Goal: Information Seeking & Learning: Learn about a topic

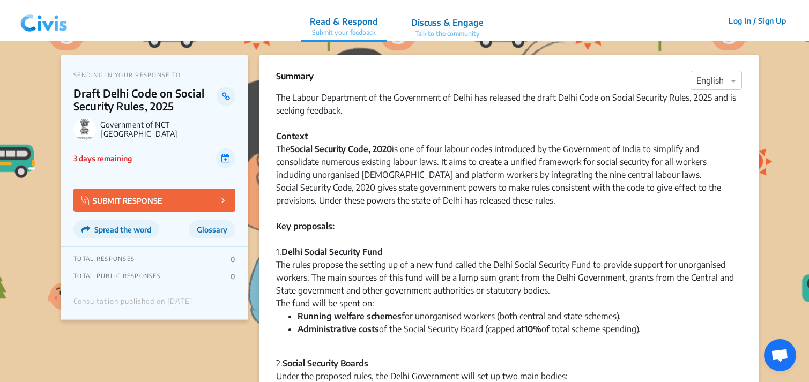
click at [364, 187] on div "Social Security Code, 2020 gives state government powers to make rules consiste…" at bounding box center [509, 194] width 466 height 26
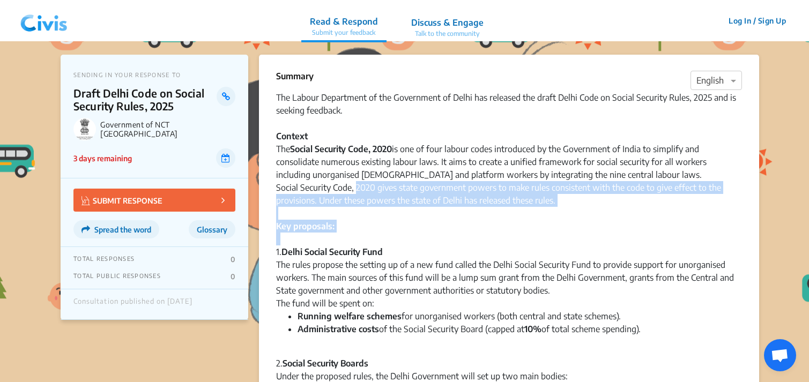
drag, startPoint x: 364, startPoint y: 187, endPoint x: 395, endPoint y: 233, distance: 55.4
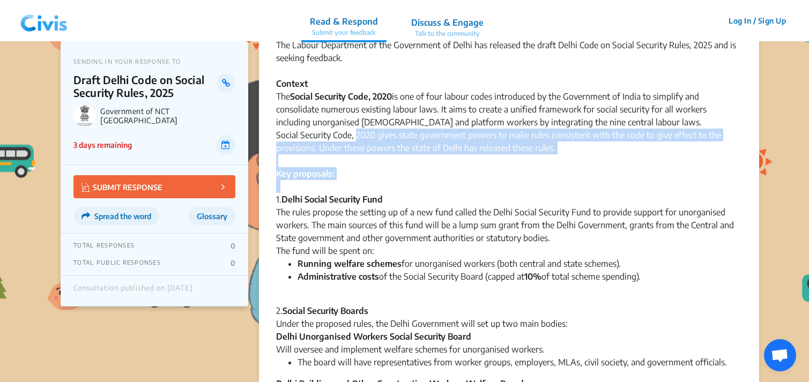
scroll to position [64, 0]
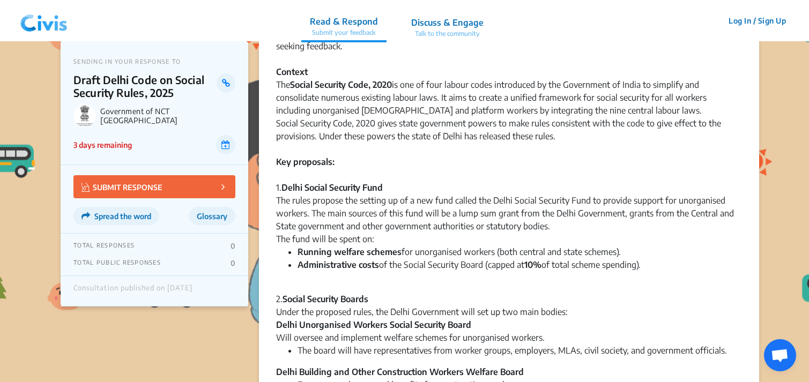
click at [311, 213] on div "The rules propose the setting up of a new fund called the Delhi Social Security…" at bounding box center [509, 213] width 466 height 39
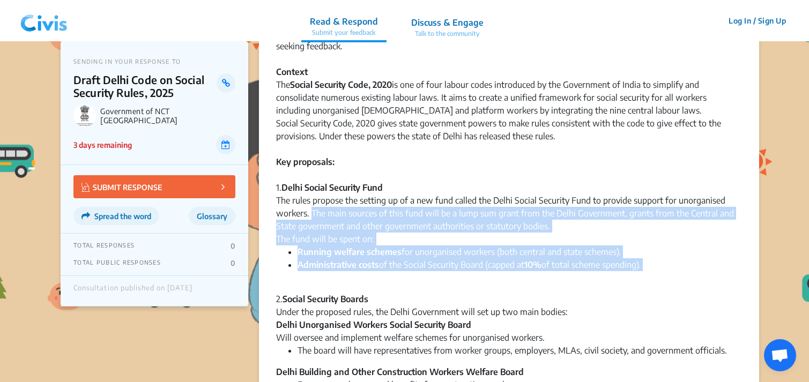
drag, startPoint x: 311, startPoint y: 213, endPoint x: 663, endPoint y: 267, distance: 356.2
click at [663, 267] on li "Administrative costs of the Social Security Board (capped at 10% of total schem…" at bounding box center [519, 271] width 444 height 26
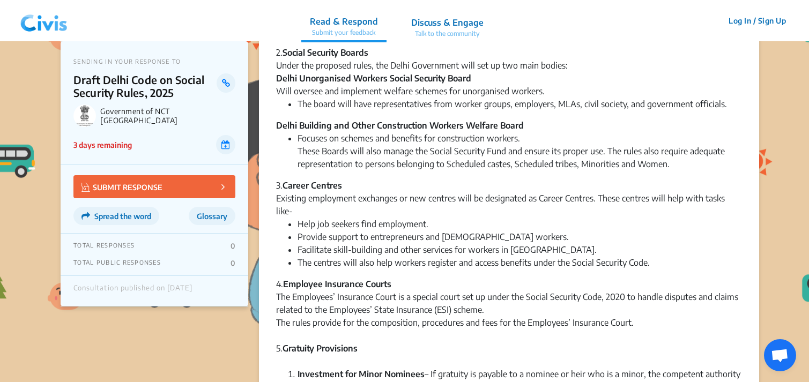
scroll to position [310, 0]
click at [275, 56] on div "Summary × English The Labour Department of the Government of Delhi has released…" at bounding box center [509, 242] width 500 height 995
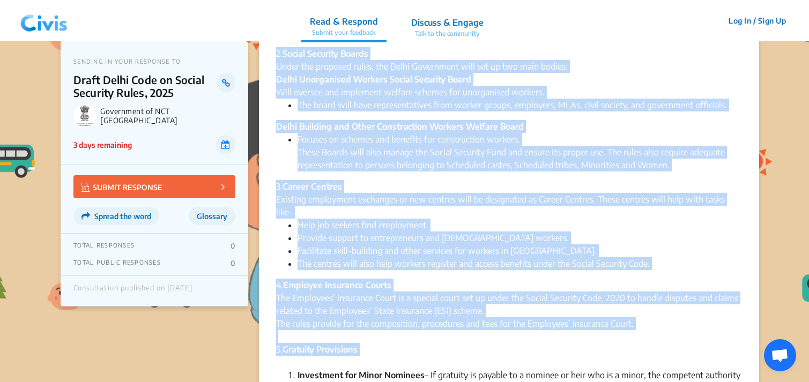
drag, startPoint x: 275, startPoint y: 56, endPoint x: 515, endPoint y: 347, distance: 377.1
click at [515, 347] on div "Summary × English The Labour Department of the Government of Delhi has released…" at bounding box center [509, 242] width 500 height 995
click at [515, 347] on div "5. Gratuity Provisions" at bounding box center [509, 349] width 466 height 39
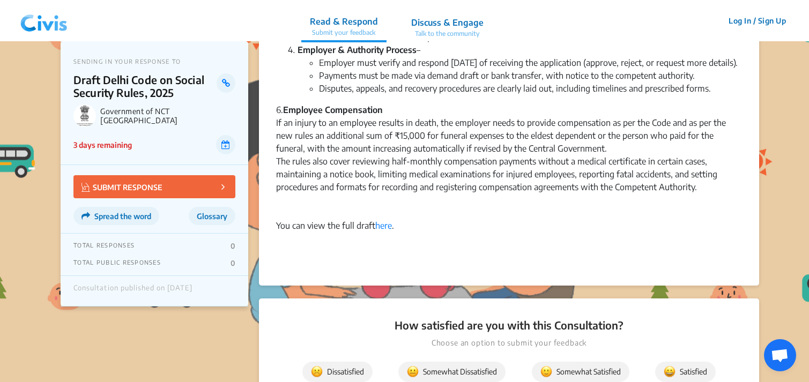
scroll to position [764, 0]
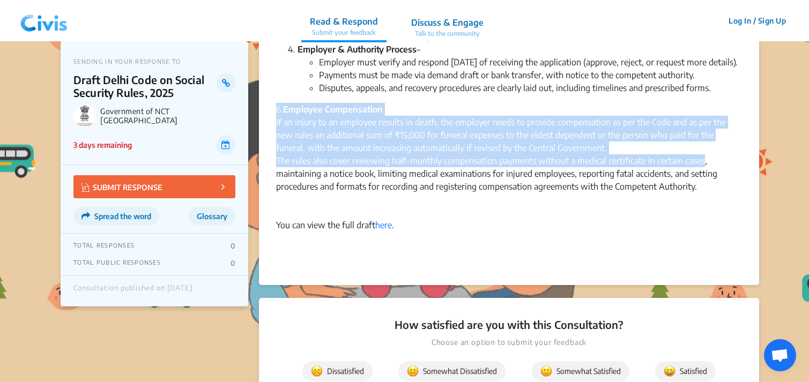
drag, startPoint x: 272, startPoint y: 121, endPoint x: 697, endPoint y: 177, distance: 428.6
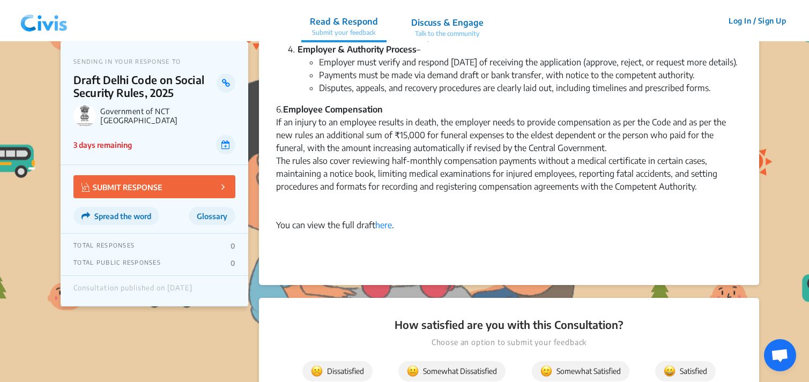
click at [347, 115] on strong "Employee Compensation" at bounding box center [333, 109] width 100 height 11
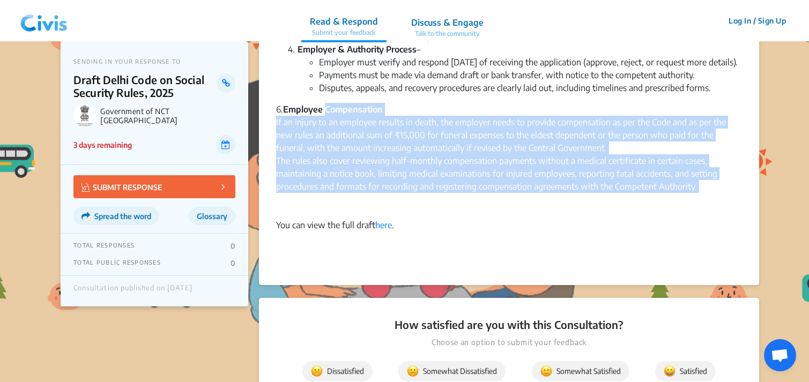
drag, startPoint x: 347, startPoint y: 123, endPoint x: 753, endPoint y: 204, distance: 413.5
click at [716, 198] on div "The rules also cover reviewing half-monthly compensation payments without a med…" at bounding box center [509, 179] width 466 height 51
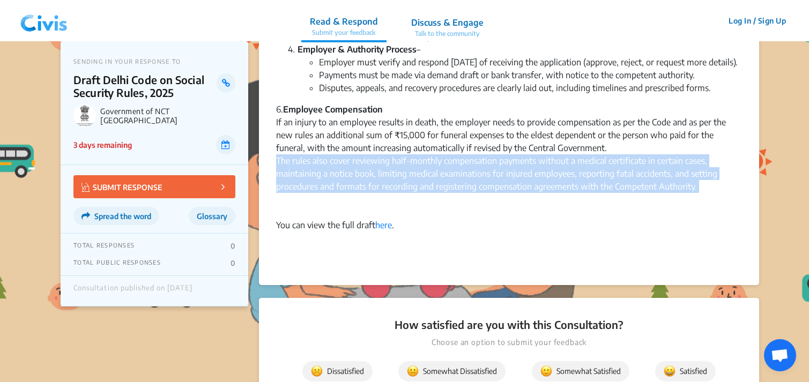
click at [716, 198] on div "The rules also cover reviewing half-monthly compensation payments without a med…" at bounding box center [509, 179] width 466 height 51
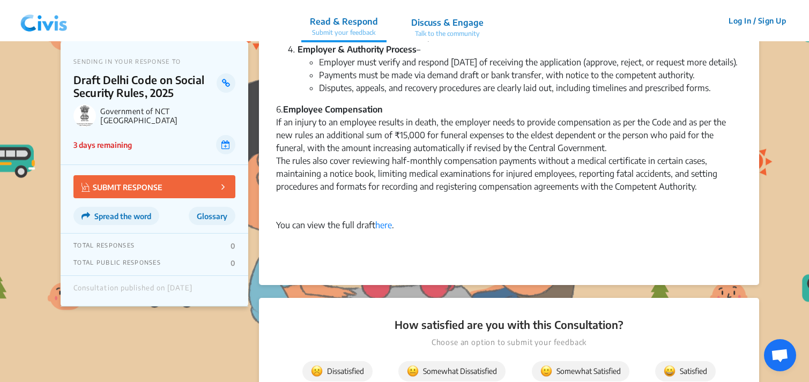
click at [712, 199] on div "The rules also cover reviewing half-monthly compensation payments without a med…" at bounding box center [509, 179] width 466 height 51
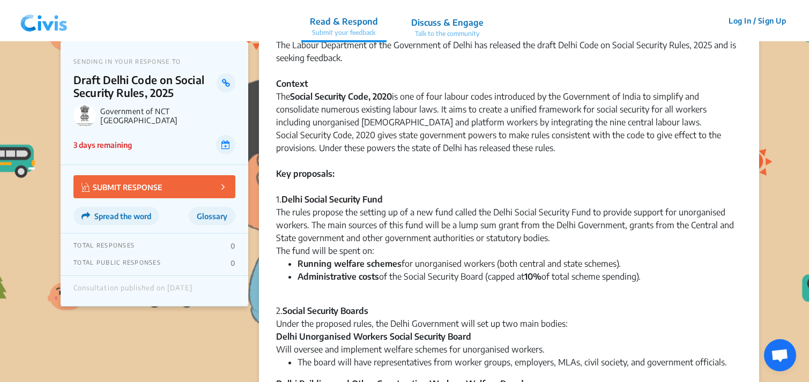
scroll to position [44, 0]
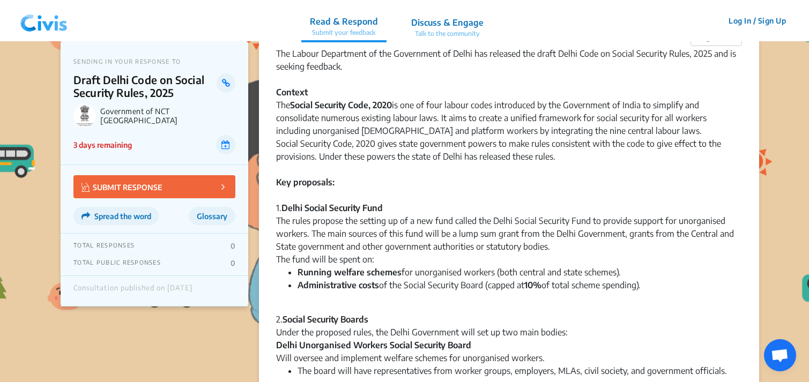
click at [542, 84] on div at bounding box center [509, 79] width 466 height 13
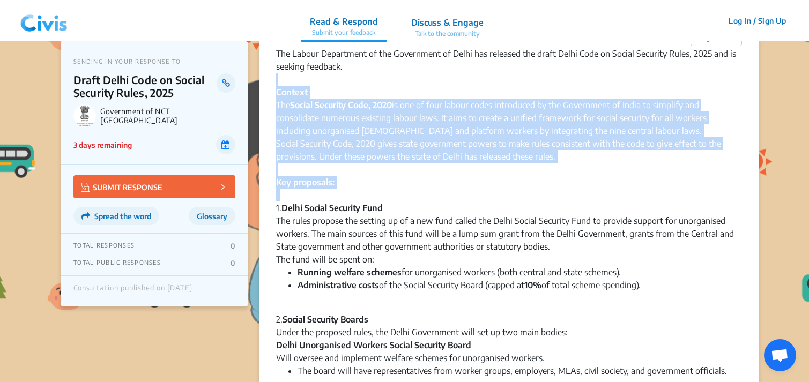
drag, startPoint x: 542, startPoint y: 84, endPoint x: 572, endPoint y: 196, distance: 115.6
click at [572, 196] on div "Key proposals: 1. Delhi Social Security Fund" at bounding box center [509, 195] width 466 height 39
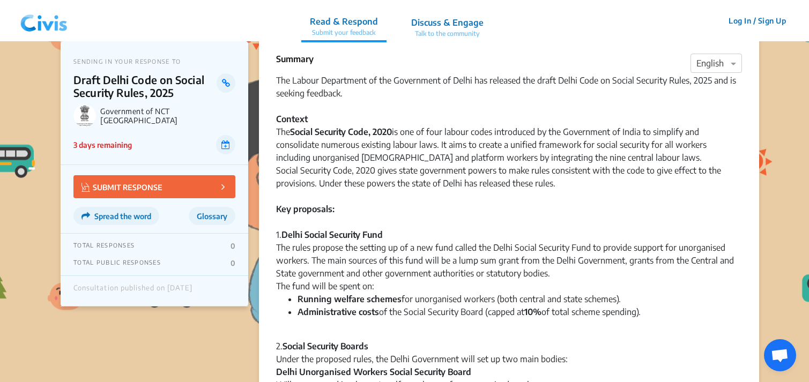
scroll to position [0, 0]
